Goal: Navigation & Orientation: Find specific page/section

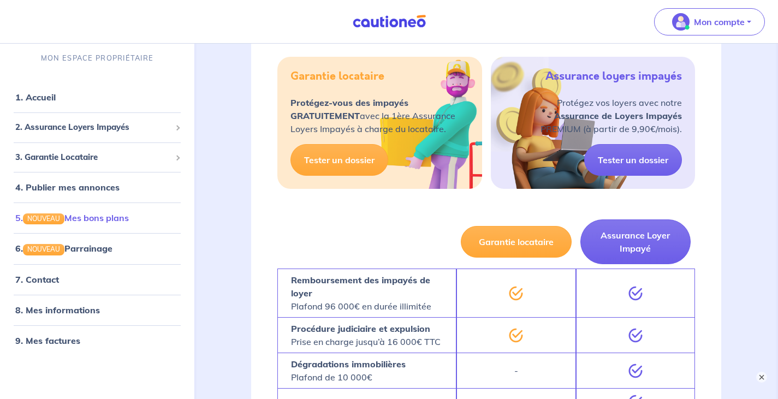
click at [124, 217] on link "5. NOUVEAU Mes bons plans" at bounding box center [72, 217] width 114 height 11
click at [109, 129] on span "2. Assurance Loyers Impayés" at bounding box center [93, 127] width 156 height 13
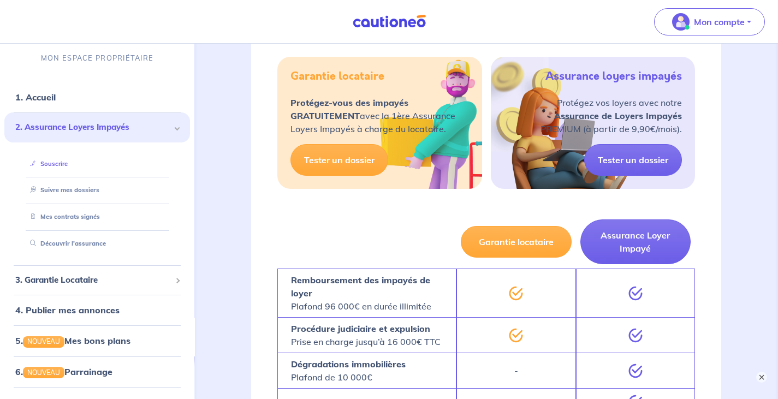
click at [55, 163] on link "Souscrire" at bounding box center [47, 164] width 42 height 8
click at [175, 126] on span at bounding box center [177, 128] width 5 height 5
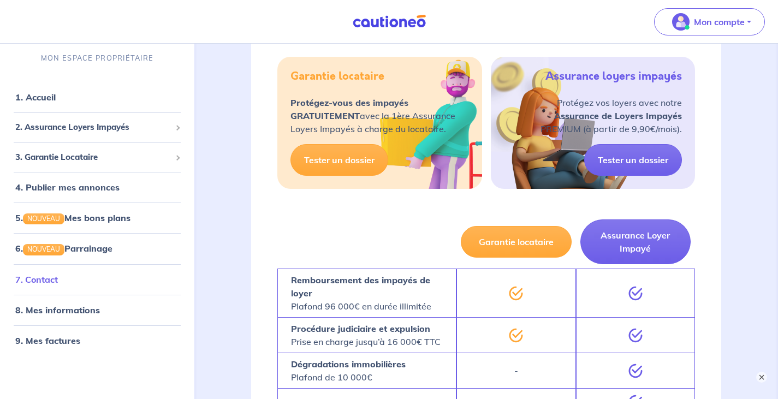
click at [53, 277] on link "7. Contact" at bounding box center [36, 279] width 43 height 11
click at [74, 312] on link "8. Mes informations" at bounding box center [55, 309] width 81 height 11
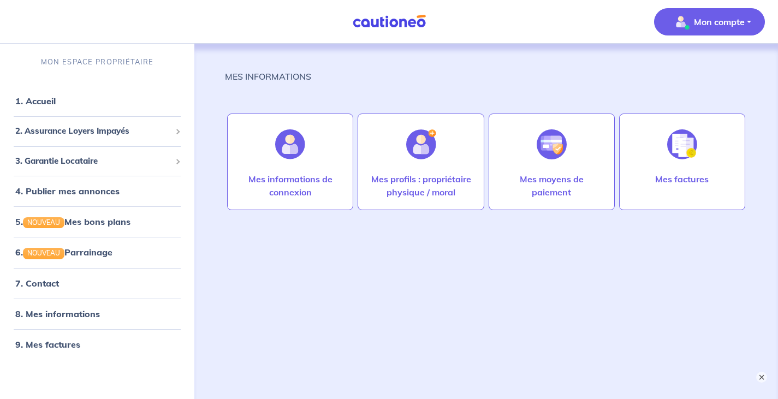
click at [734, 23] on p "Mon compte" at bounding box center [719, 21] width 51 height 13
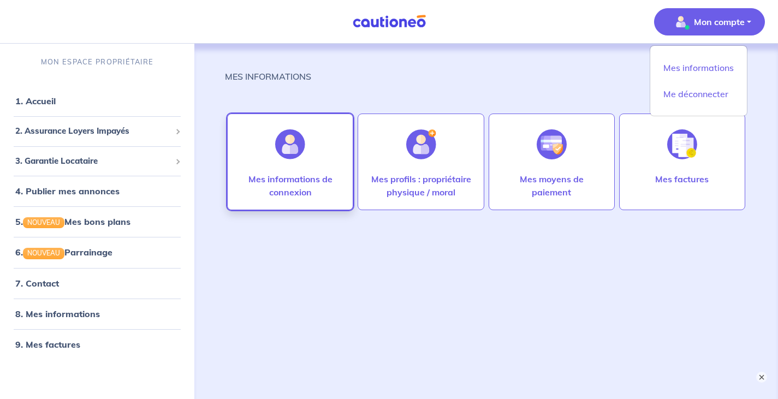
click at [300, 175] on p "Mes informations de connexion" at bounding box center [289, 185] width 103 height 26
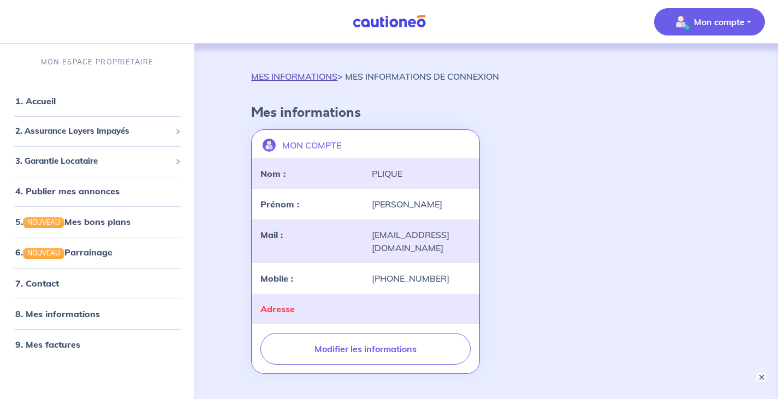
click at [318, 79] on link "MES INFORMATIONS" at bounding box center [294, 76] width 86 height 11
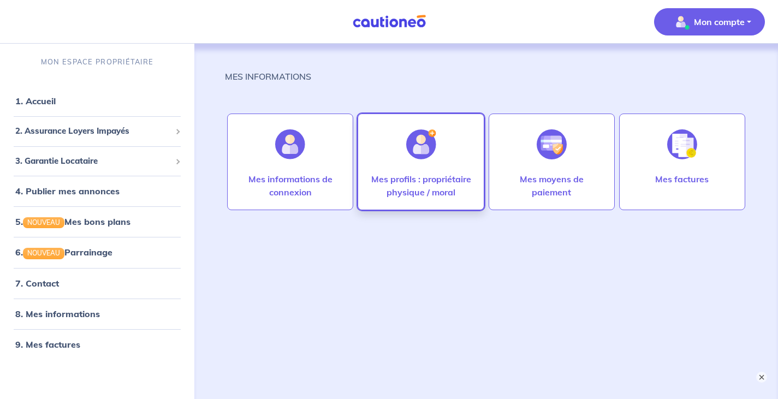
click at [423, 166] on div at bounding box center [420, 144] width 47 height 56
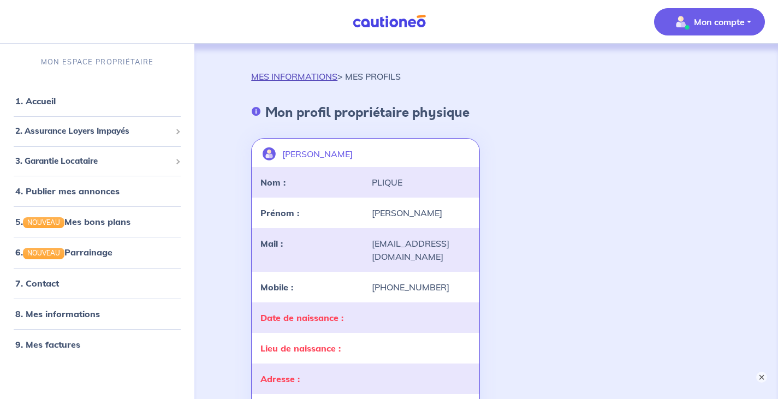
click at [324, 73] on link "MES INFORMATIONS" at bounding box center [294, 76] width 86 height 11
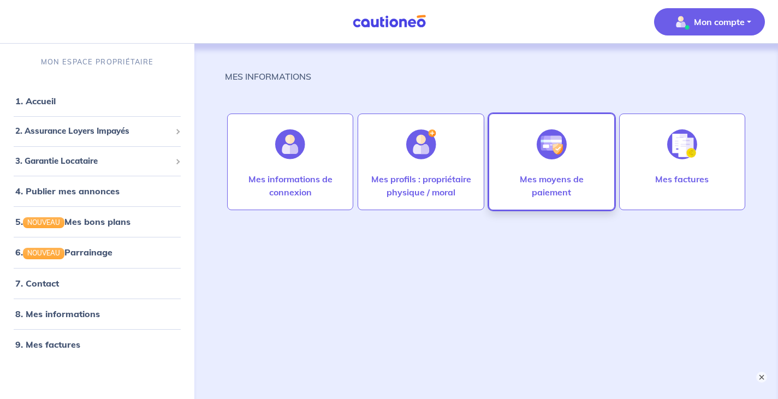
click at [548, 147] on img at bounding box center [551, 144] width 30 height 30
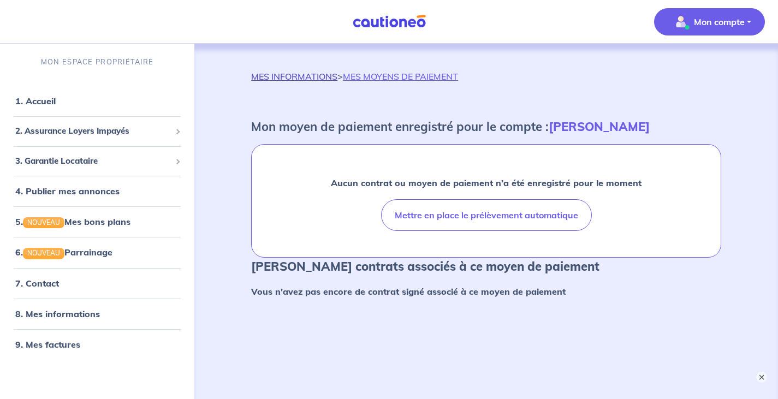
click at [316, 76] on link "MES INFORMATIONS" at bounding box center [294, 76] width 86 height 11
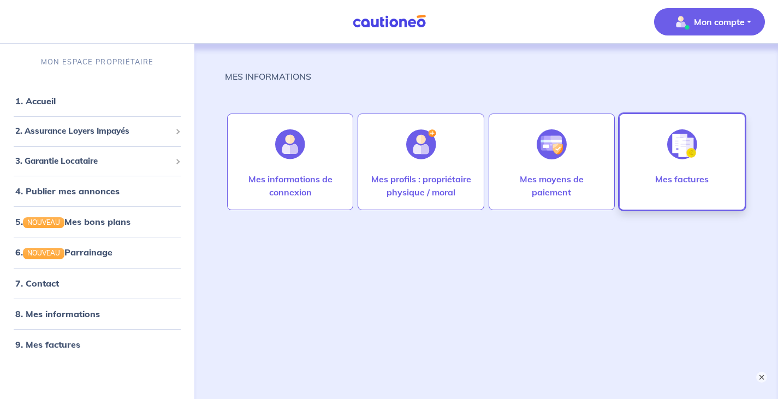
click at [679, 151] on img at bounding box center [682, 144] width 30 height 30
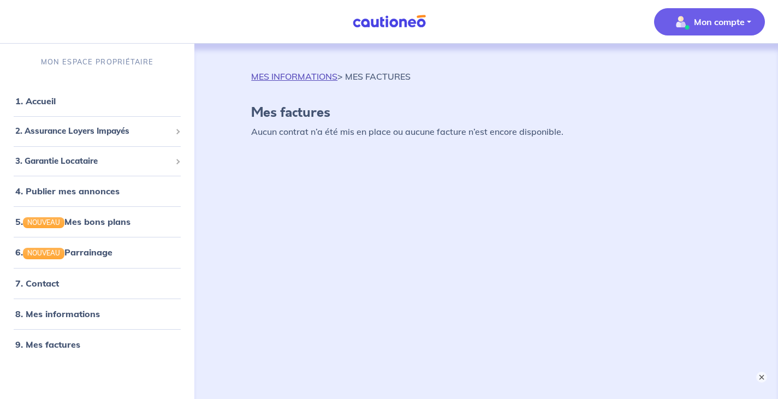
click at [296, 78] on link "MES INFORMATIONS" at bounding box center [294, 76] width 86 height 11
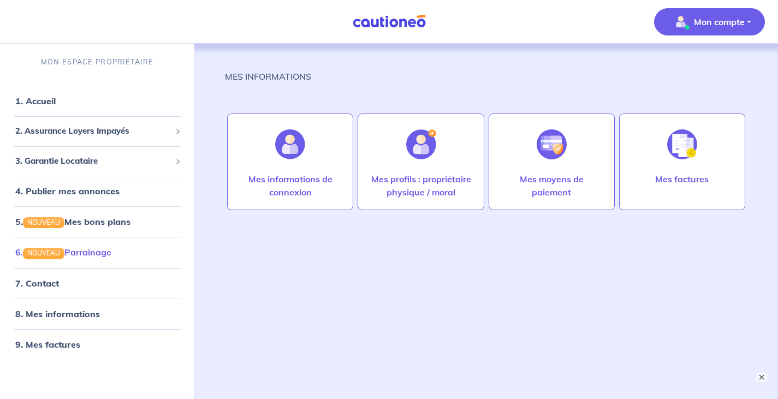
click at [97, 252] on link "6. NOUVEAU Parrainage" at bounding box center [63, 252] width 96 height 11
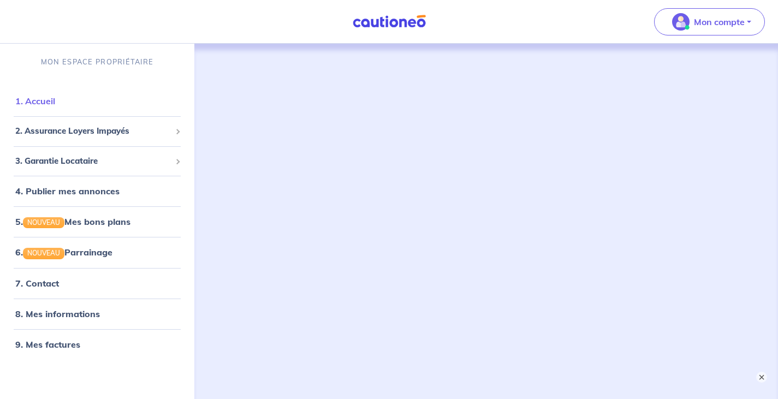
click at [38, 104] on link "1. Accueil" at bounding box center [35, 100] width 40 height 11
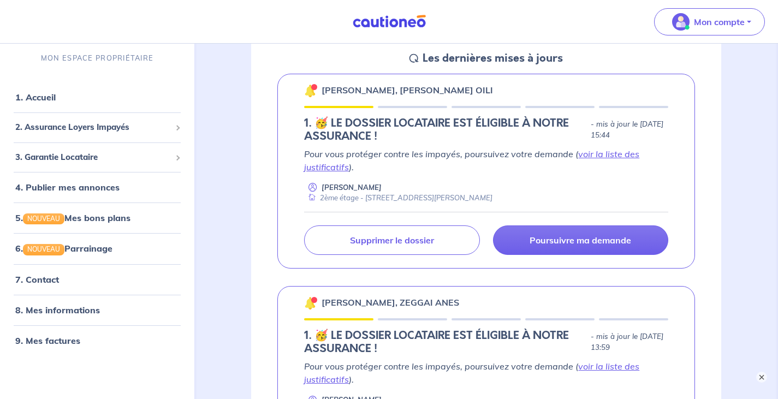
scroll to position [164, 0]
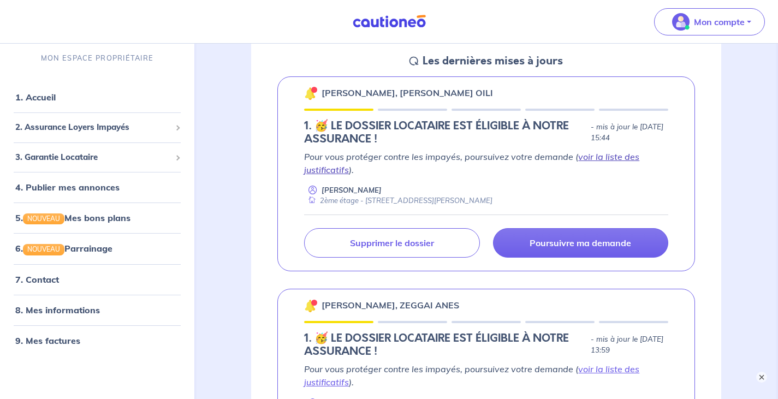
click at [330, 171] on link "voir la liste des justificatifs" at bounding box center [471, 163] width 335 height 24
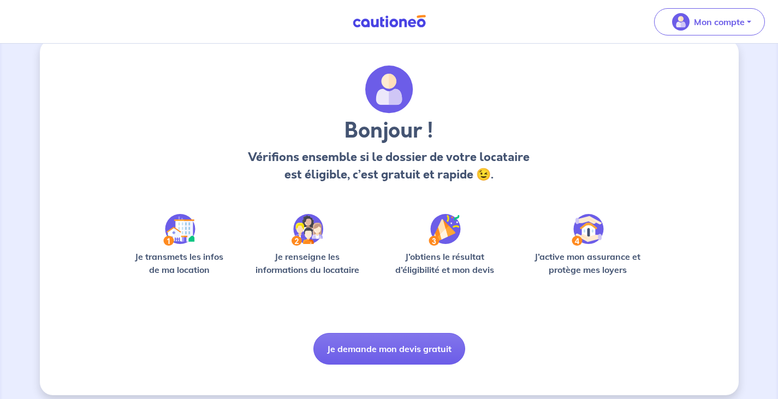
scroll to position [27, 0]
